Goal: Task Accomplishment & Management: Complete application form

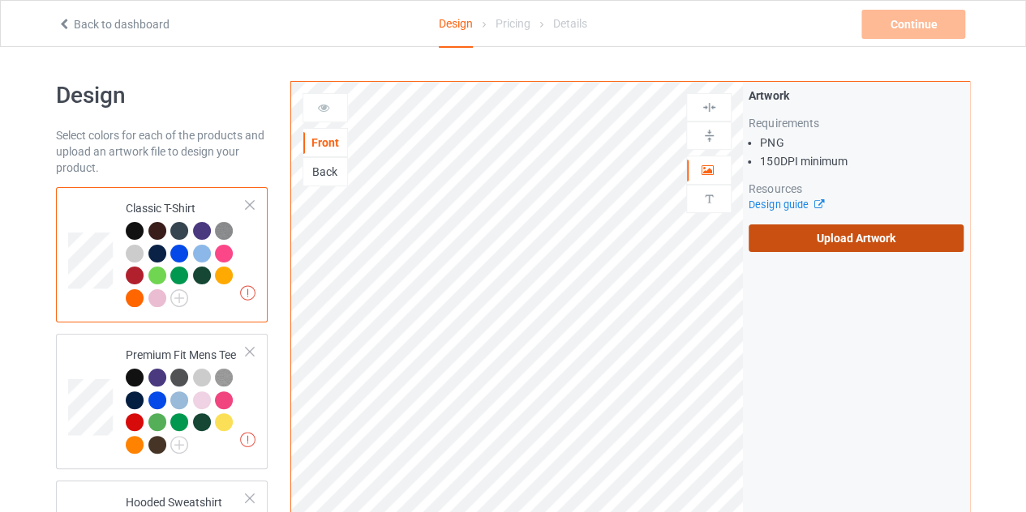
click at [804, 251] on label "Upload Artwork" at bounding box center [855, 239] width 215 height 28
click at [0, 0] on input "Upload Artwork" at bounding box center [0, 0] width 0 height 0
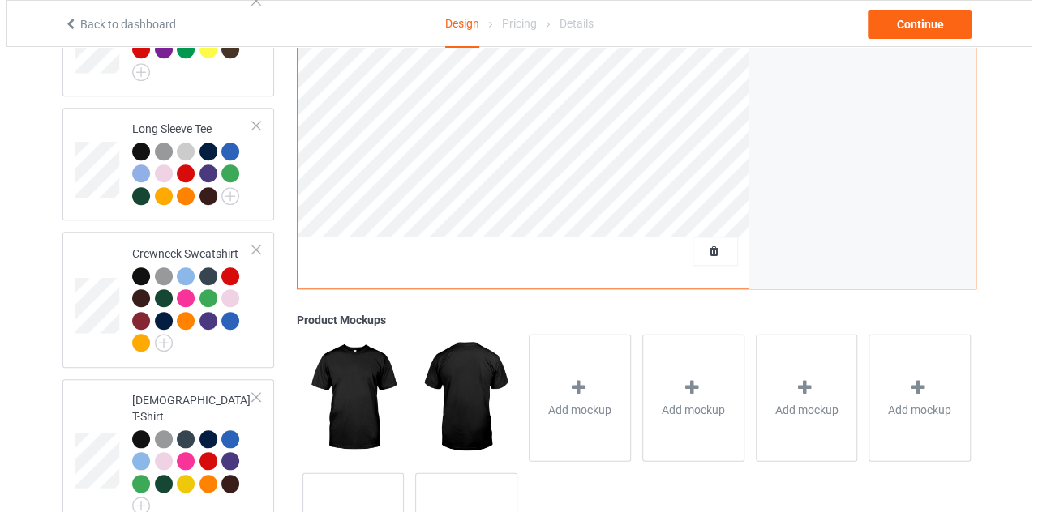
scroll to position [754, 0]
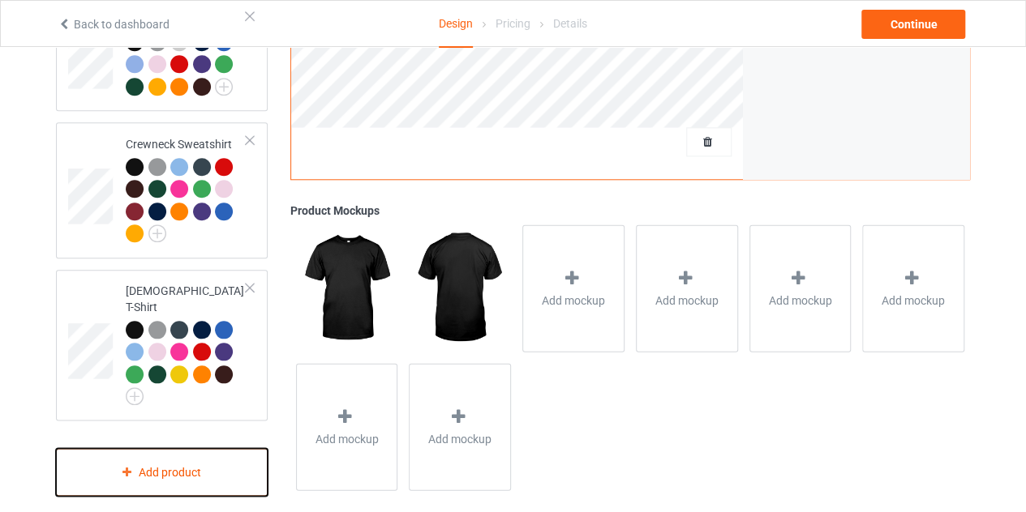
click at [102, 449] on div "Add product" at bounding box center [162, 472] width 212 height 48
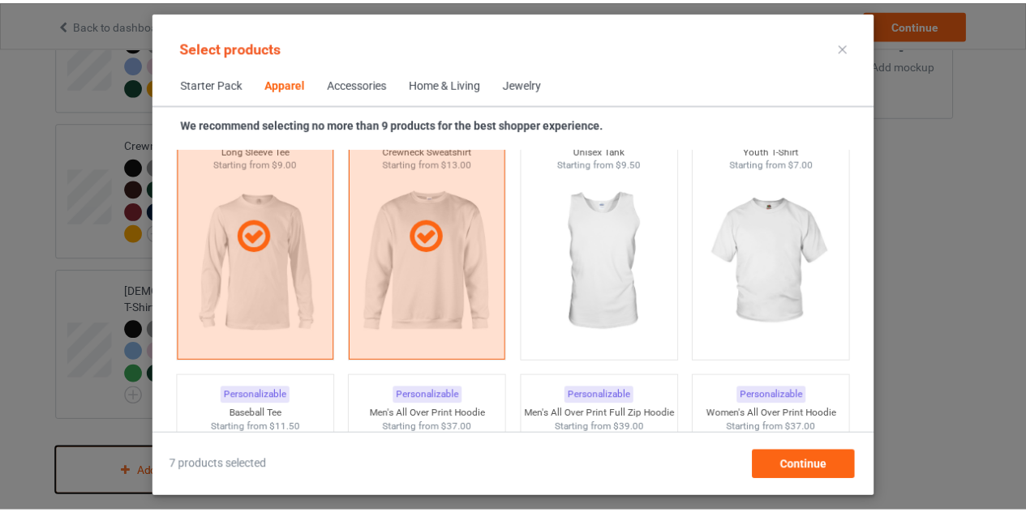
scroll to position [1205, 0]
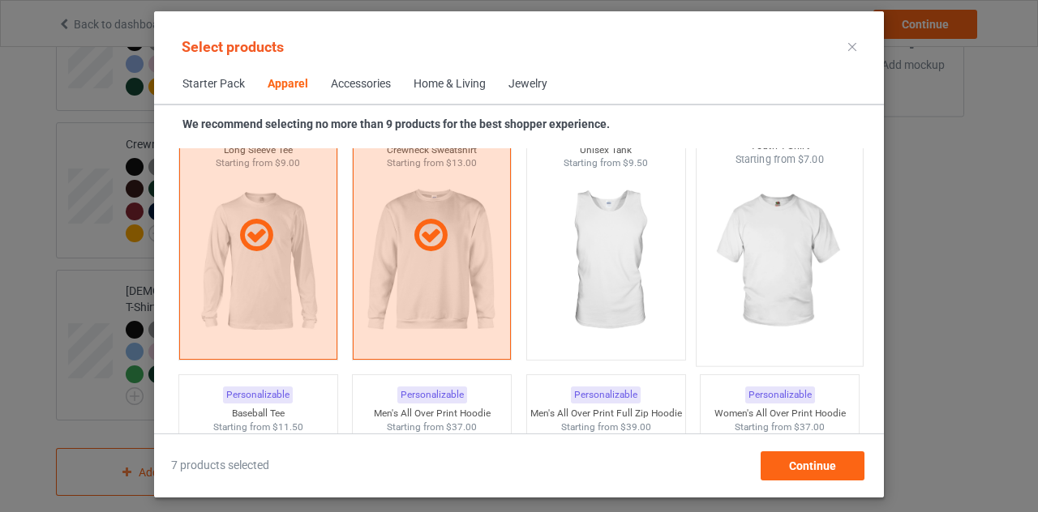
click at [834, 249] on img at bounding box center [780, 262] width 152 height 191
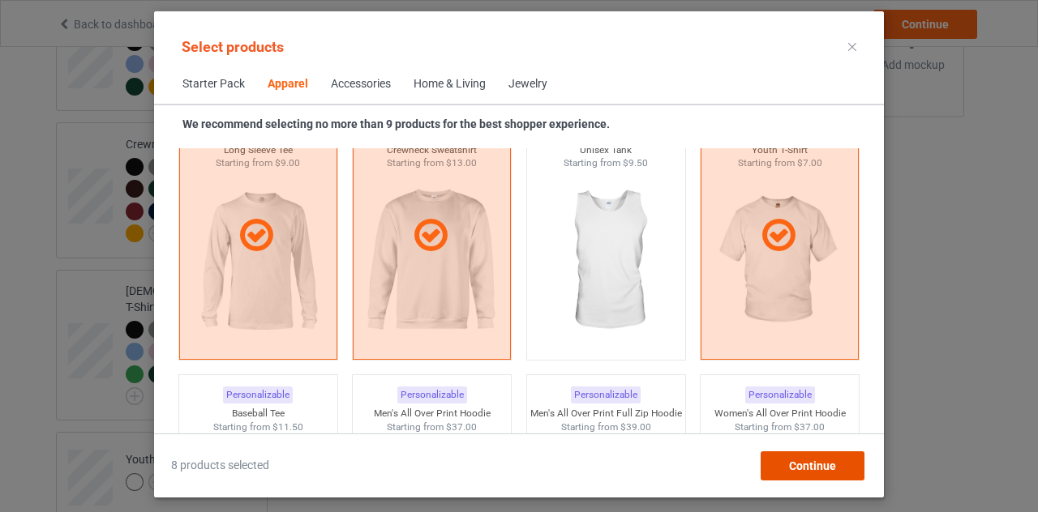
click at [802, 469] on span "Continue" at bounding box center [812, 466] width 47 height 13
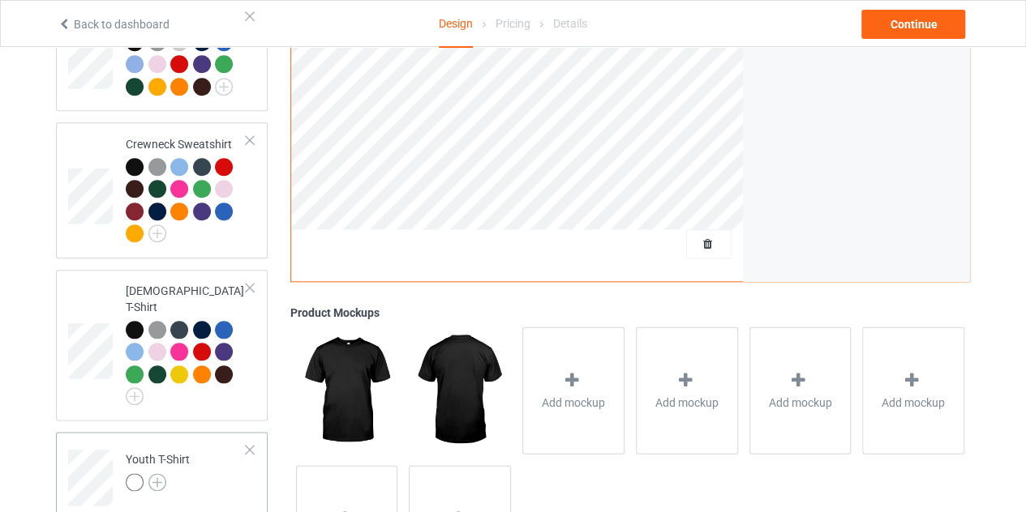
click at [151, 474] on img at bounding box center [157, 483] width 18 height 18
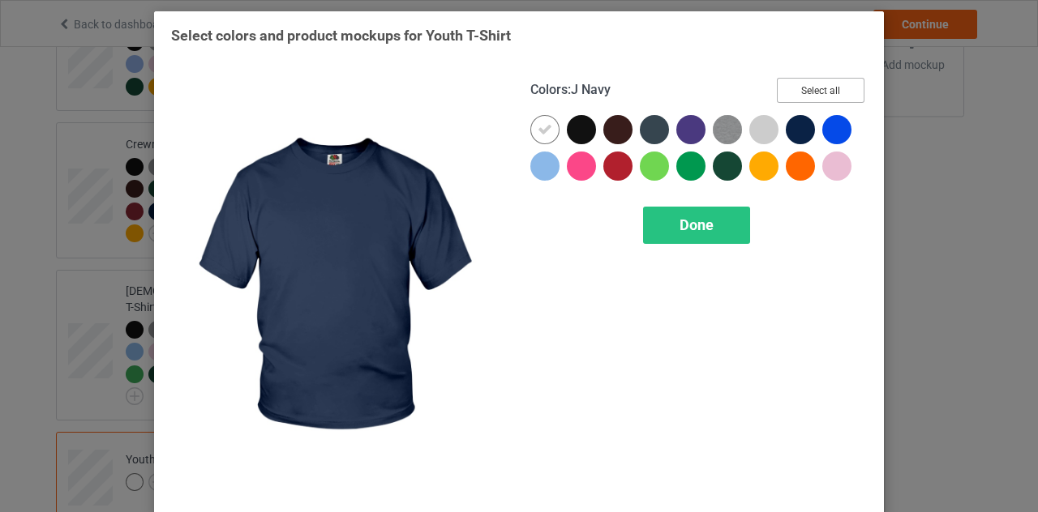
click at [798, 87] on button "Select all" at bounding box center [821, 90] width 88 height 25
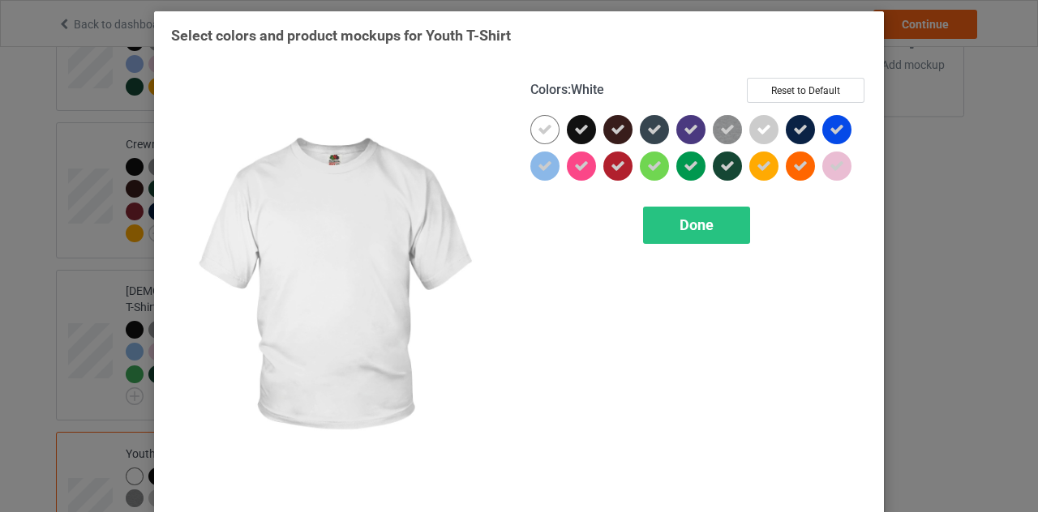
click at [538, 128] on icon at bounding box center [545, 129] width 15 height 15
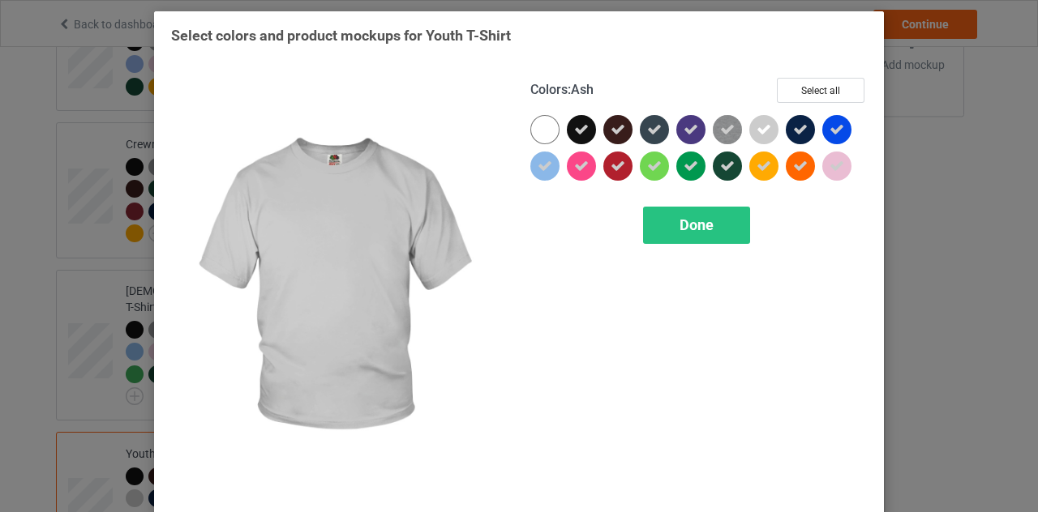
click at [764, 123] on icon at bounding box center [763, 129] width 15 height 15
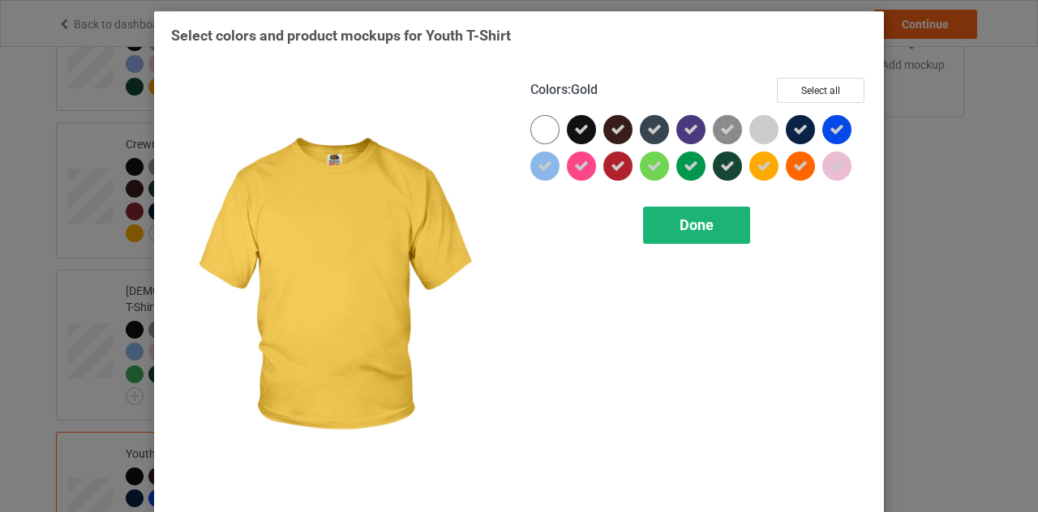
click at [714, 223] on div "Done" at bounding box center [696, 225] width 107 height 37
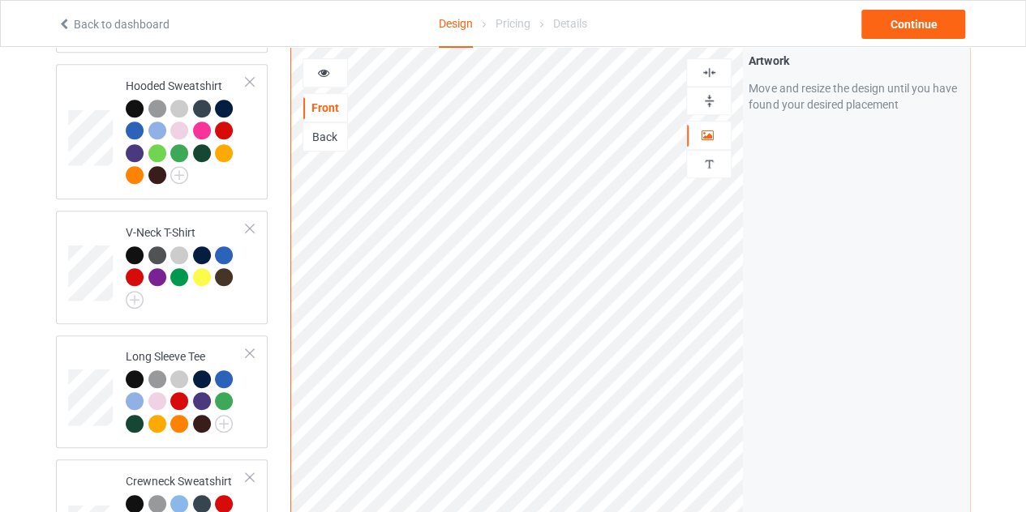
scroll to position [407, 0]
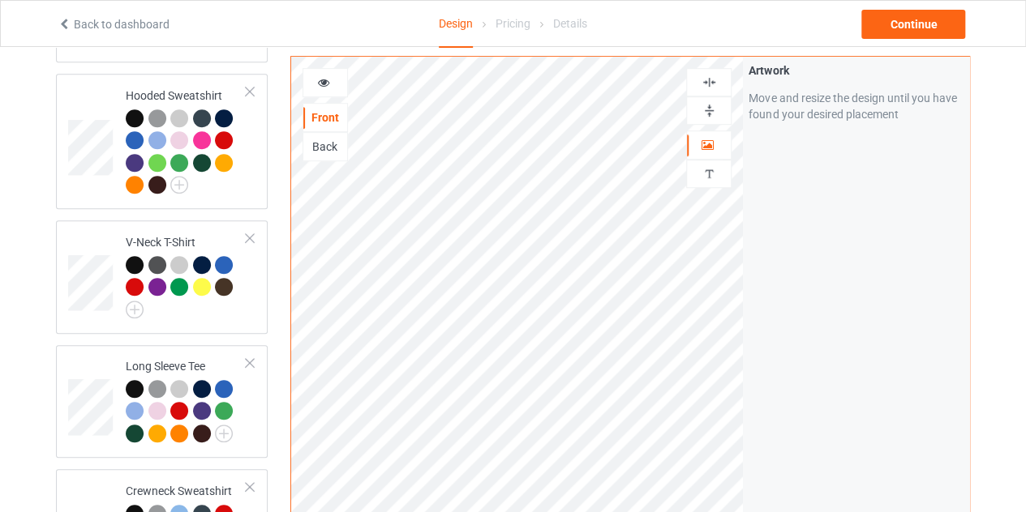
click at [319, 77] on div at bounding box center [324, 82] width 45 height 29
click at [323, 75] on icon at bounding box center [324, 80] width 14 height 11
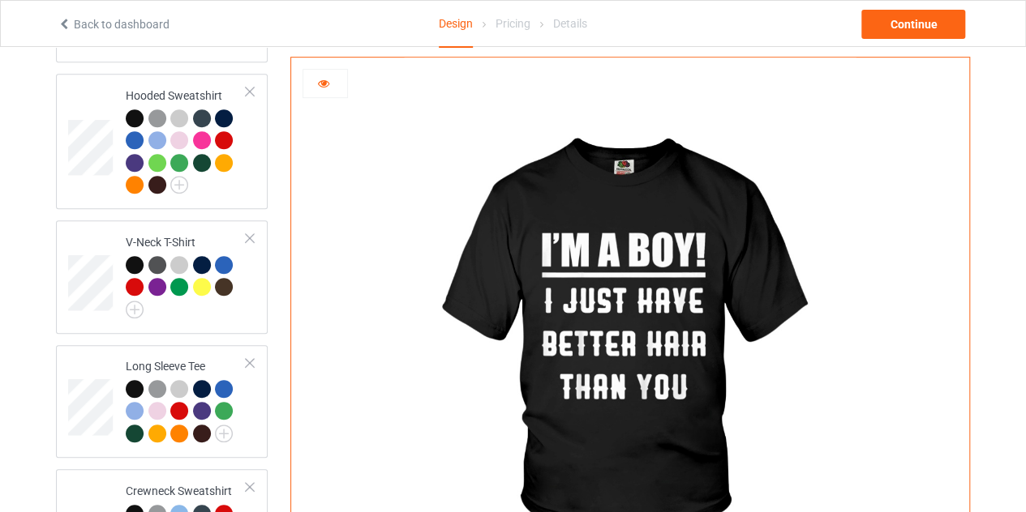
click at [323, 81] on icon at bounding box center [324, 80] width 14 height 11
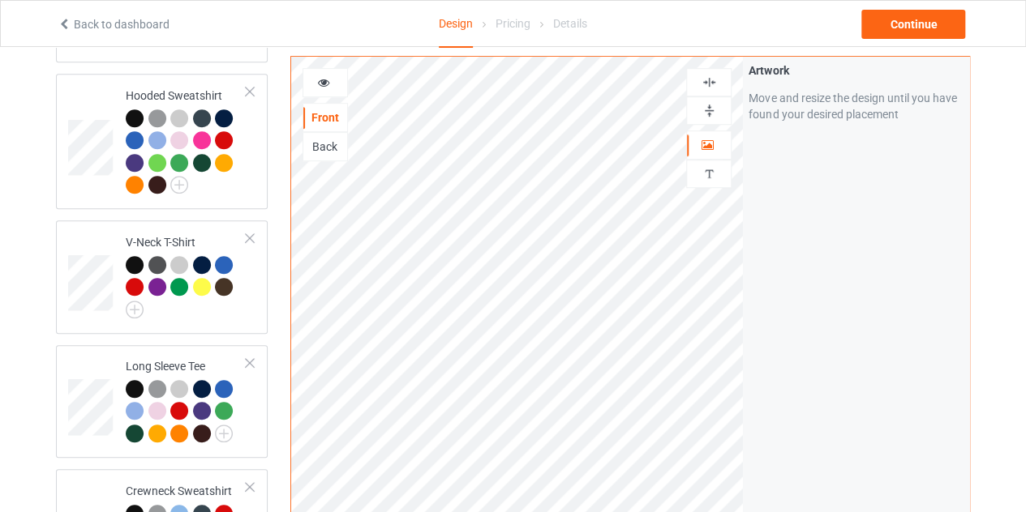
click at [324, 75] on icon at bounding box center [324, 80] width 14 height 11
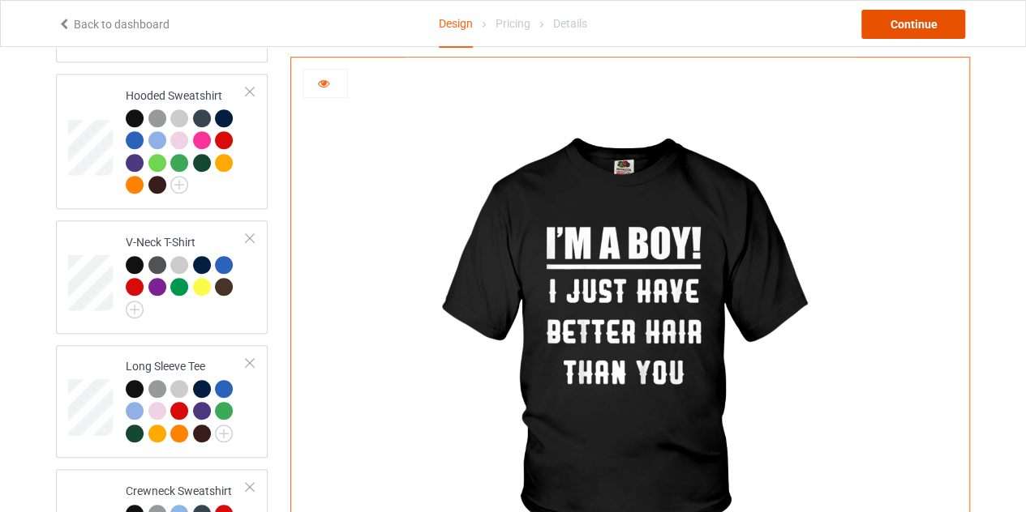
click at [888, 21] on div "Continue" at bounding box center [913, 24] width 104 height 29
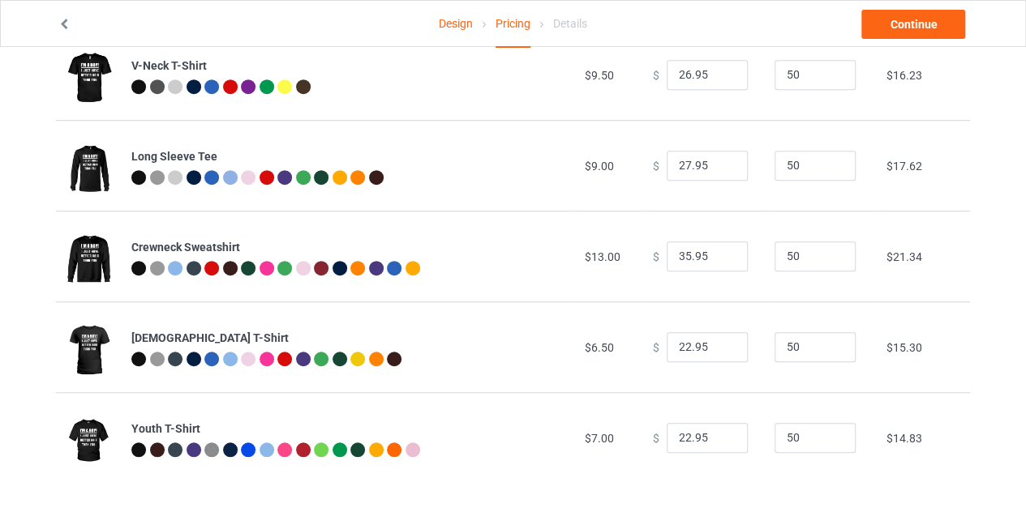
scroll to position [407, 0]
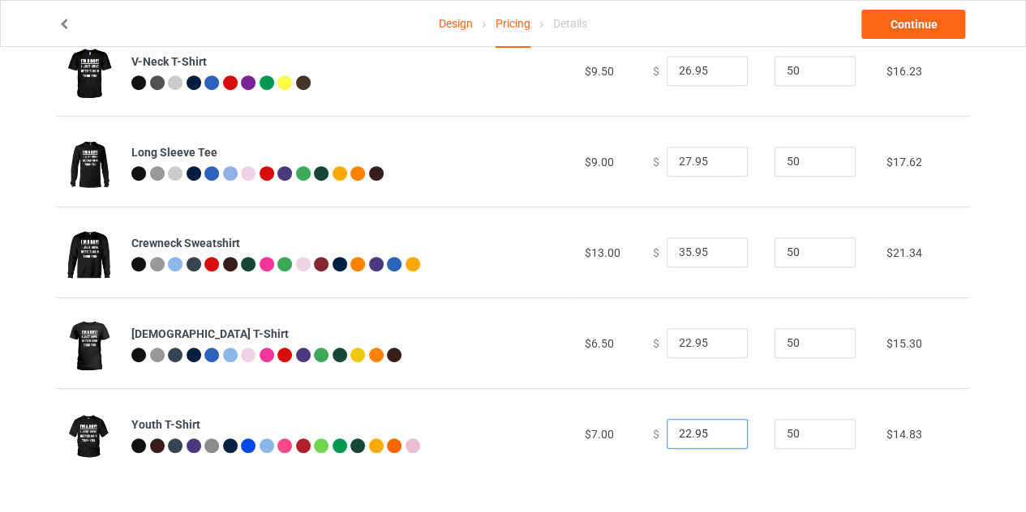
click at [719, 440] on input "22.95" at bounding box center [706, 434] width 81 height 31
click at [718, 435] on input "21.95" at bounding box center [706, 434] width 81 height 31
click at [718, 435] on input "20.95" at bounding box center [706, 434] width 81 height 31
click at [718, 435] on input "19.95" at bounding box center [706, 434] width 81 height 31
type input "18.95"
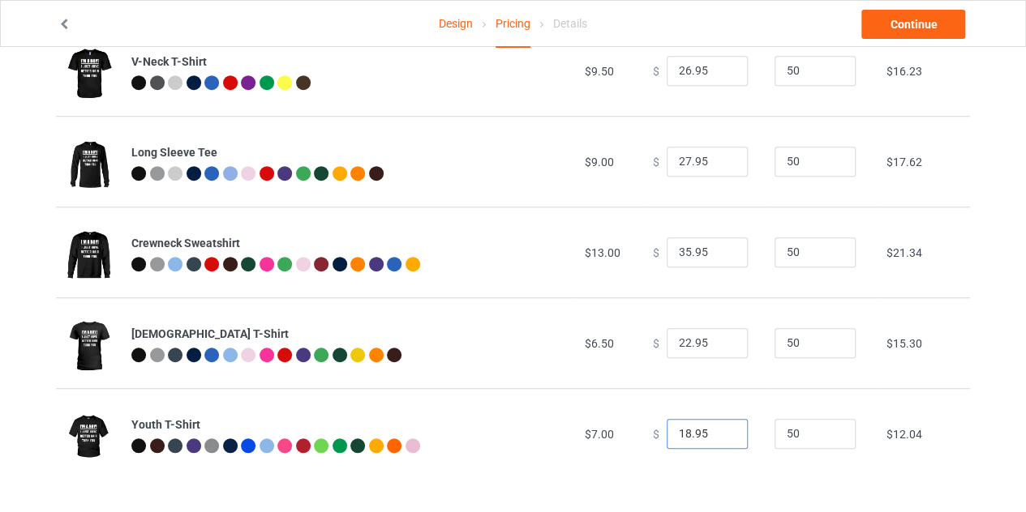
click at [718, 435] on input "18.95" at bounding box center [706, 434] width 81 height 31
click at [918, 20] on link "Continue" at bounding box center [913, 24] width 104 height 29
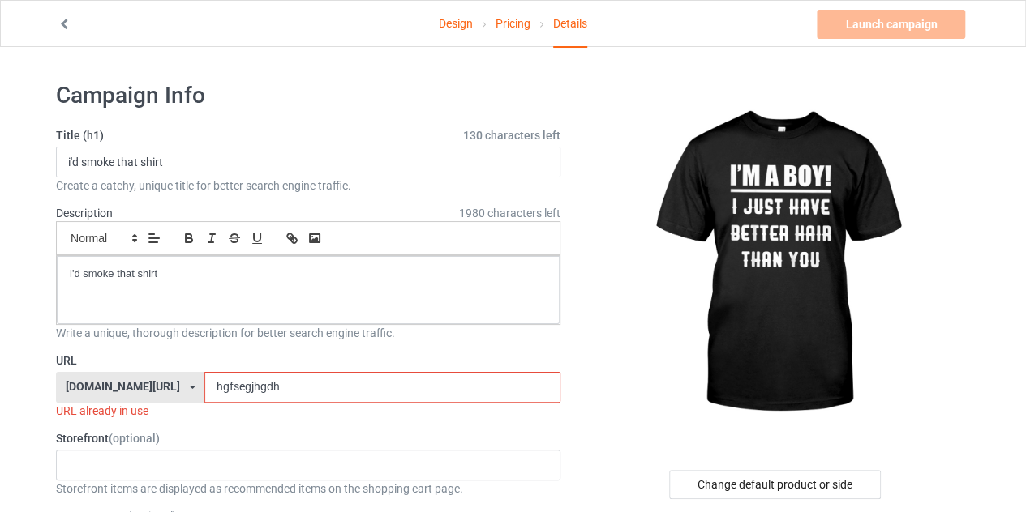
click at [354, 387] on input "hgfsegjhgdh" at bounding box center [381, 387] width 355 height 31
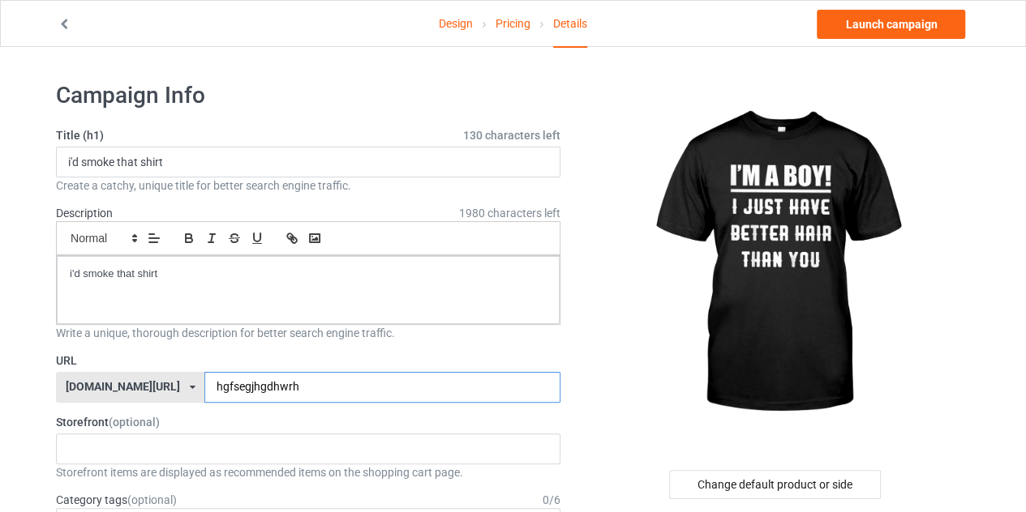
type input "hgfsegjhgdhwrh"
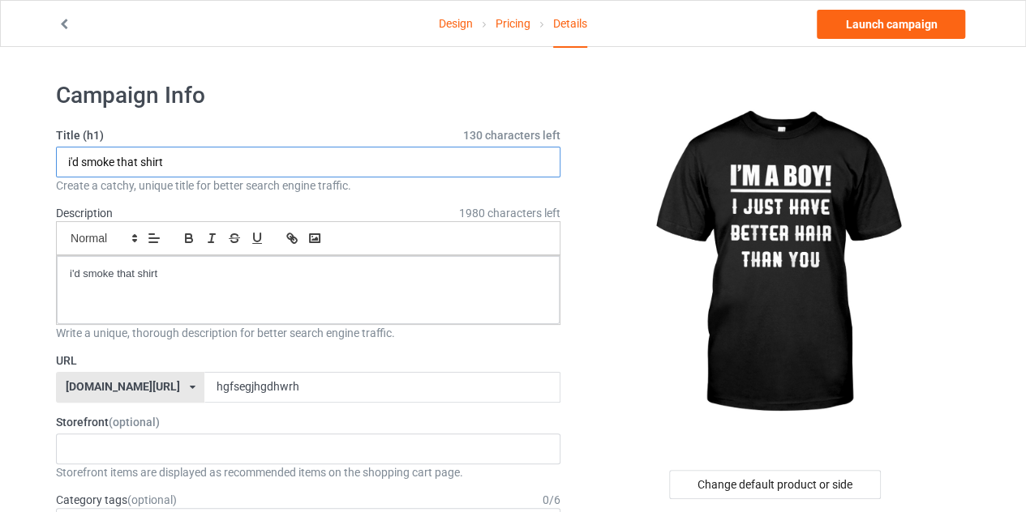
drag, startPoint x: 142, startPoint y: 158, endPoint x: 74, endPoint y: 156, distance: 68.1
click at [74, 156] on input "i'd smoke that shirt" at bounding box center [308, 162] width 504 height 31
type input "i'i'm a boy shirt"
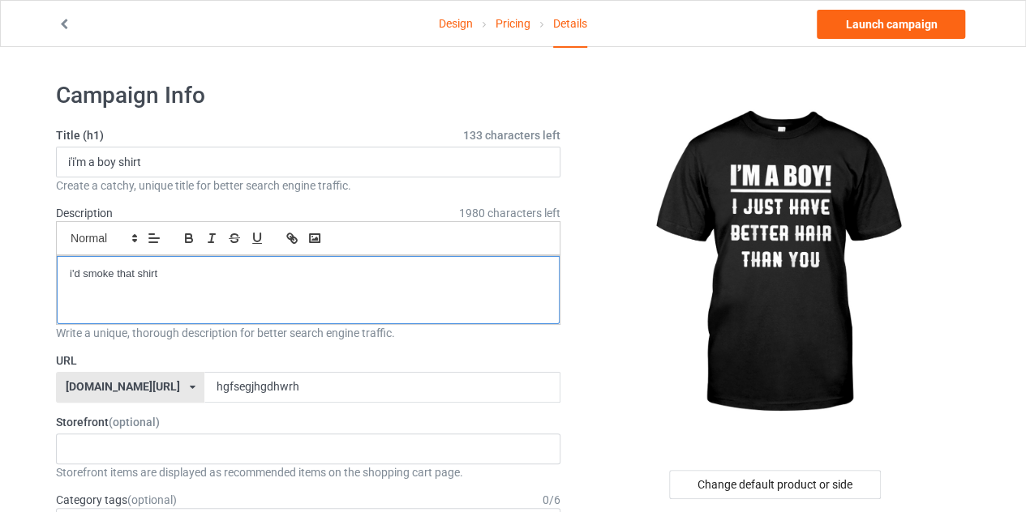
click at [214, 276] on p "i'd smoke that shirt" at bounding box center [308, 274] width 477 height 15
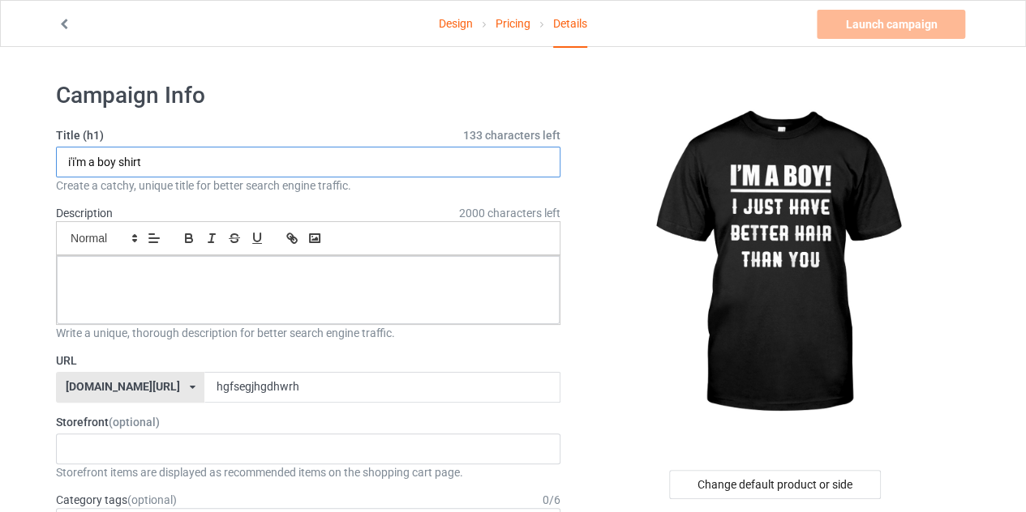
click at [242, 164] on input "i'i'm a boy shirt" at bounding box center [308, 162] width 504 height 31
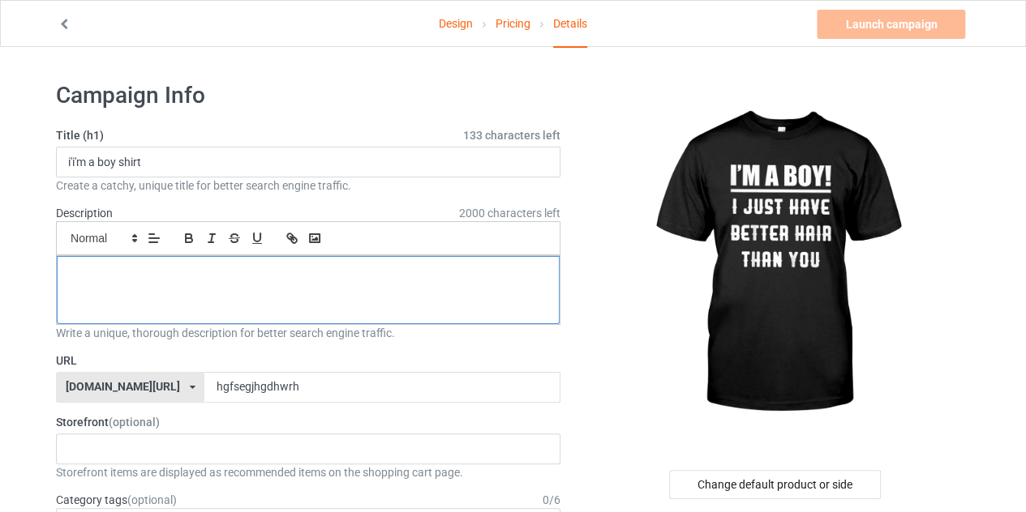
click at [241, 296] on div at bounding box center [308, 290] width 503 height 68
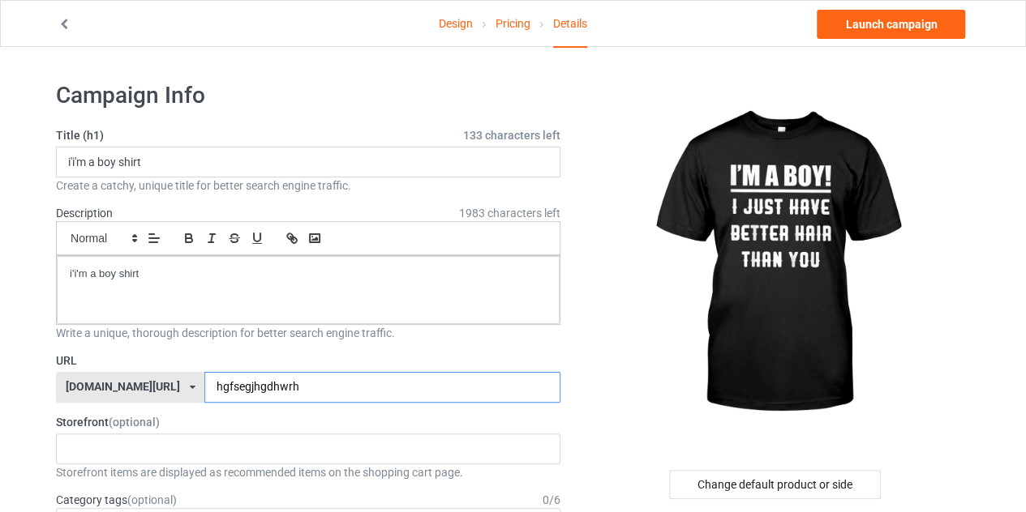
click at [294, 381] on input "hgfsegjhgdhwrh" at bounding box center [381, 387] width 355 height 31
type input "hgfsegjhgdhwrhk"
click at [765, 470] on div "Change default product or side" at bounding box center [775, 484] width 212 height 29
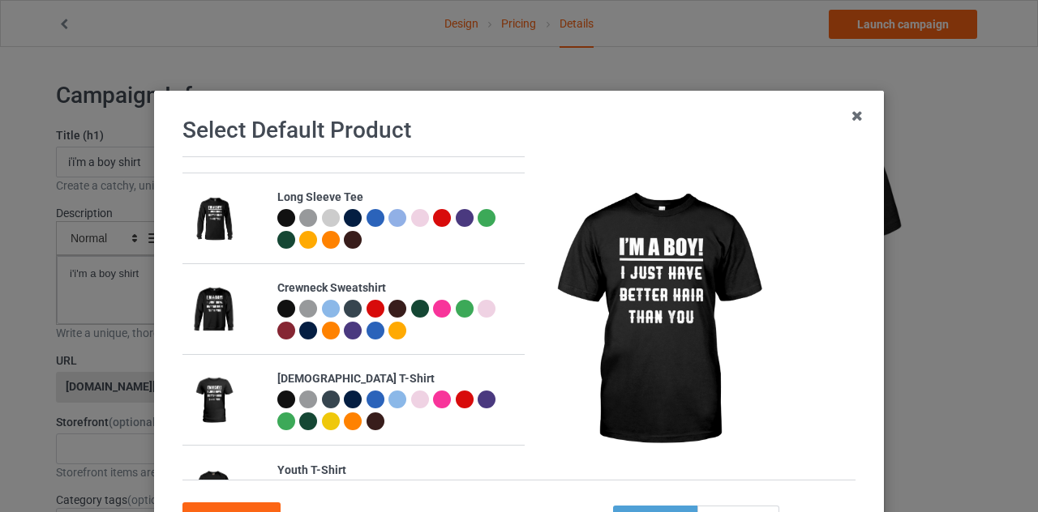
scroll to position [409, 0]
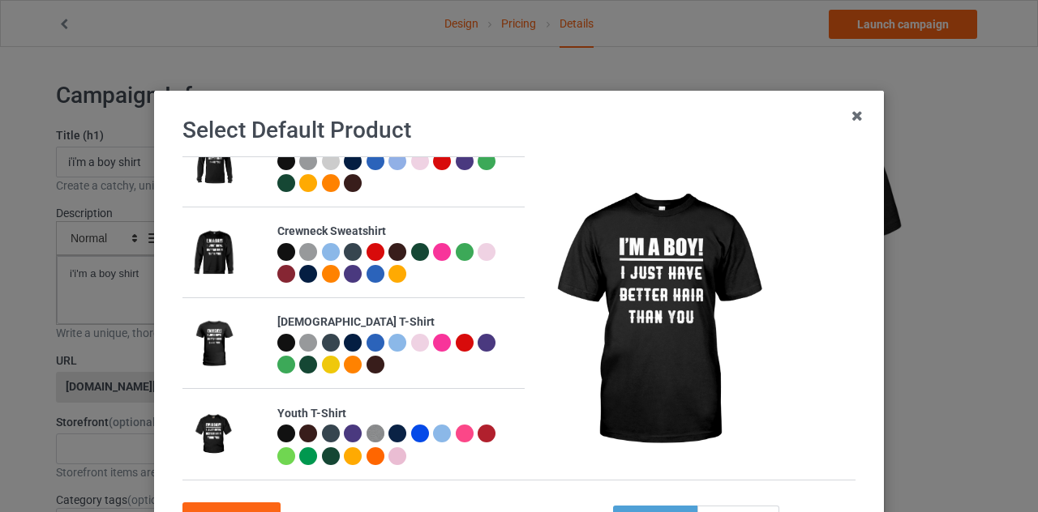
click at [481, 427] on div at bounding box center [487, 434] width 18 height 18
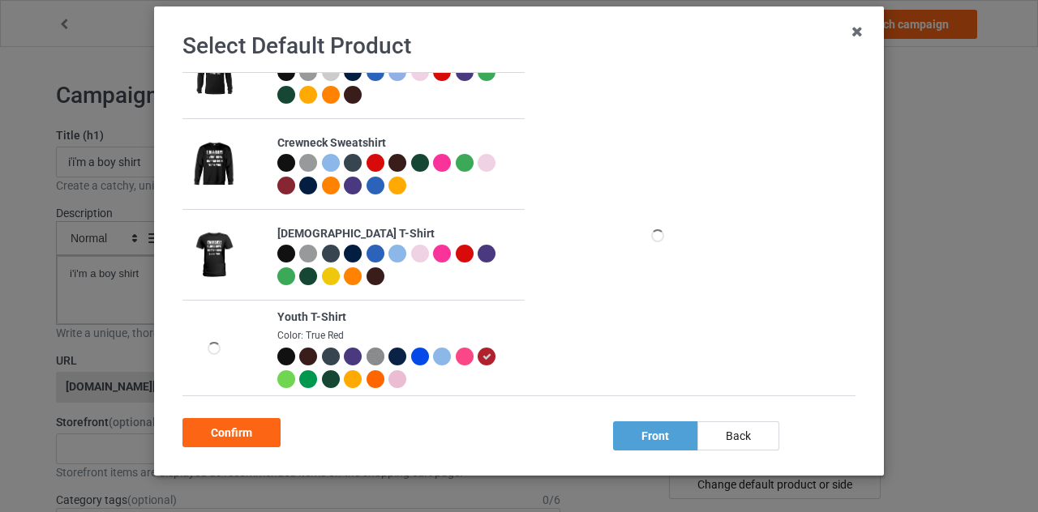
scroll to position [87, 0]
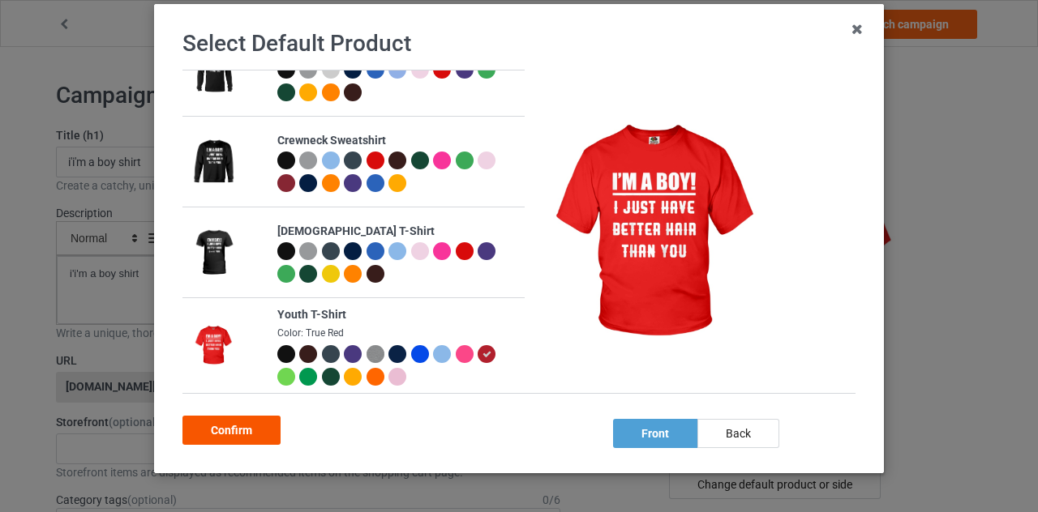
click at [232, 427] on div "Confirm" at bounding box center [231, 430] width 98 height 29
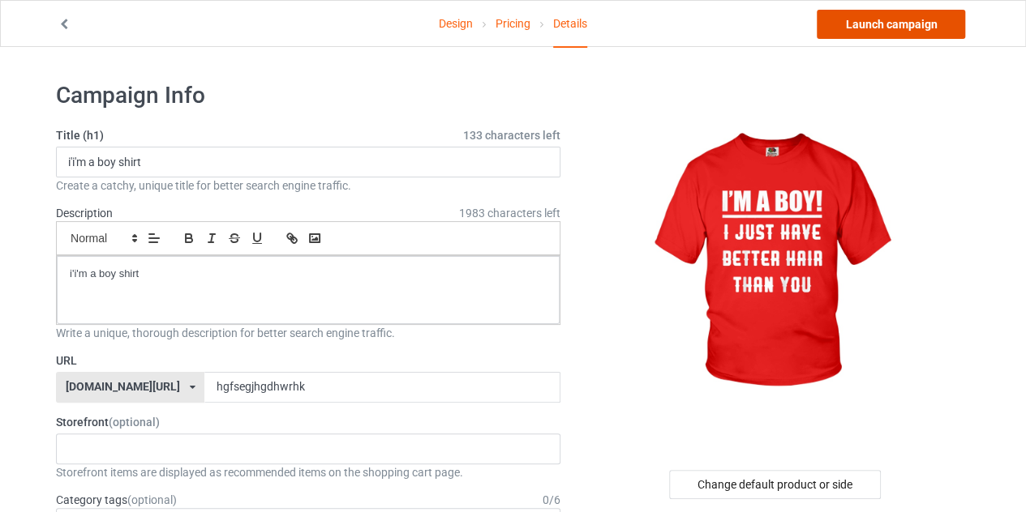
click at [888, 15] on link "Launch campaign" at bounding box center [890, 24] width 148 height 29
